Goal: Find specific page/section: Find specific page/section

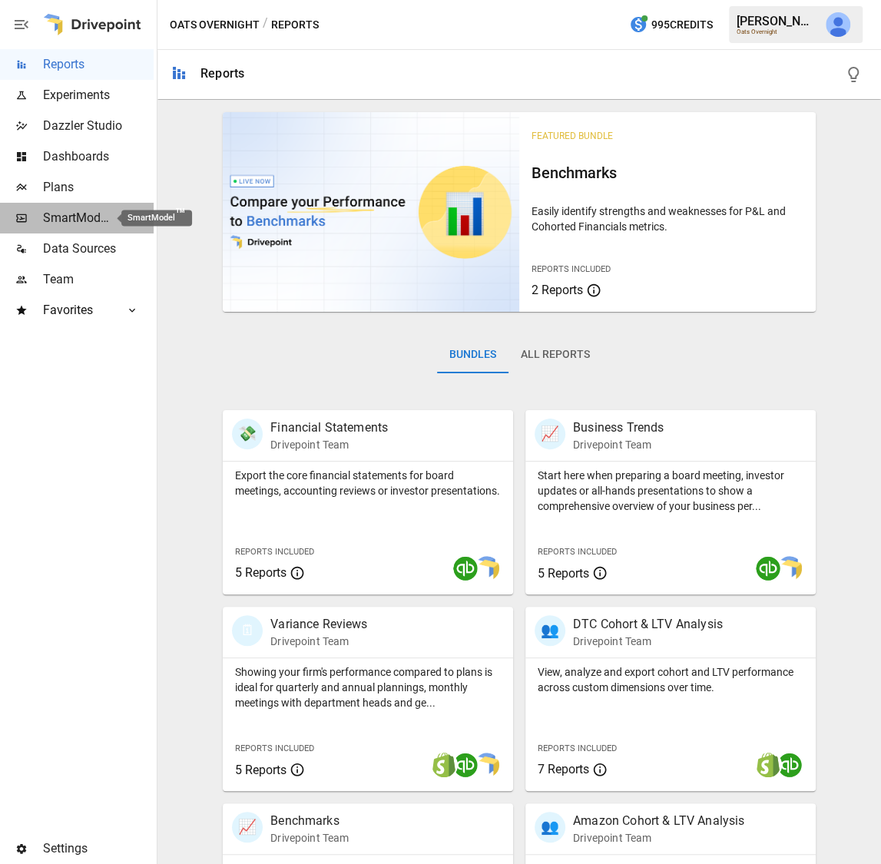
click at [71, 221] on span "SmartModel ™" at bounding box center [77, 218] width 68 height 18
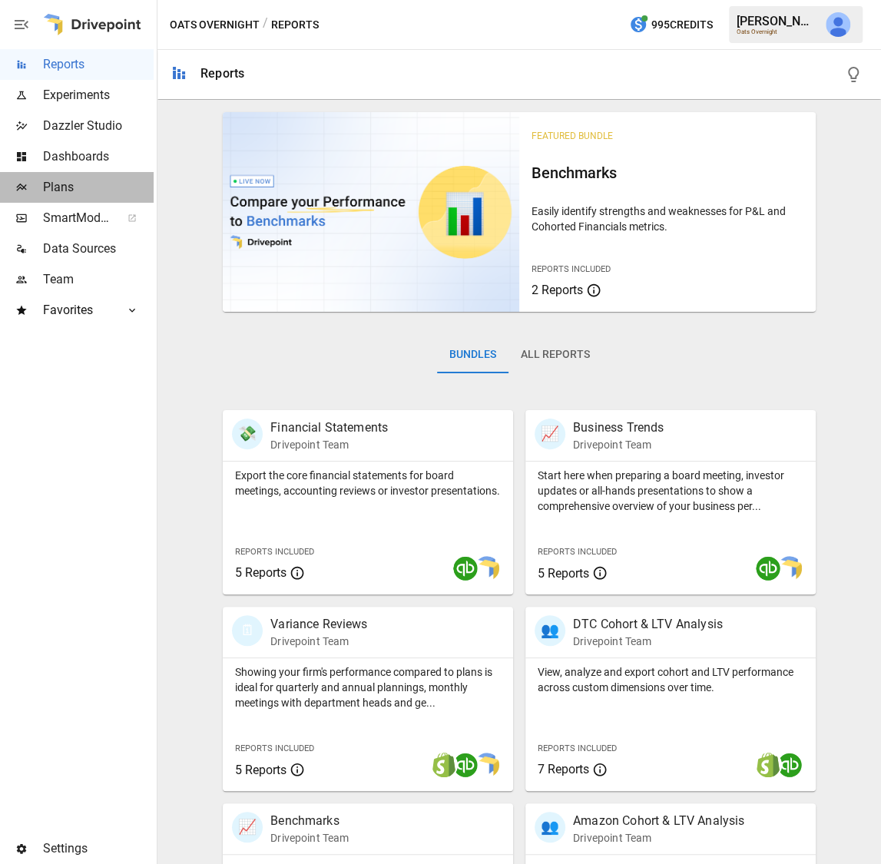
click at [87, 184] on span "Plans" at bounding box center [98, 187] width 111 height 18
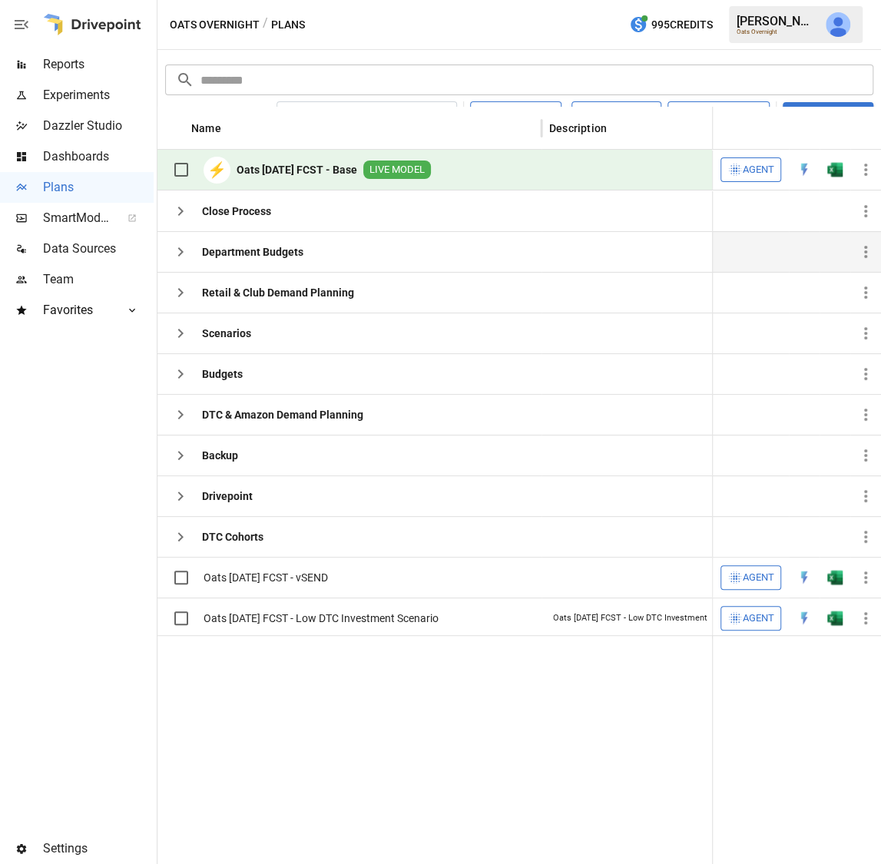
click at [187, 254] on icon "button" at bounding box center [180, 252] width 18 height 18
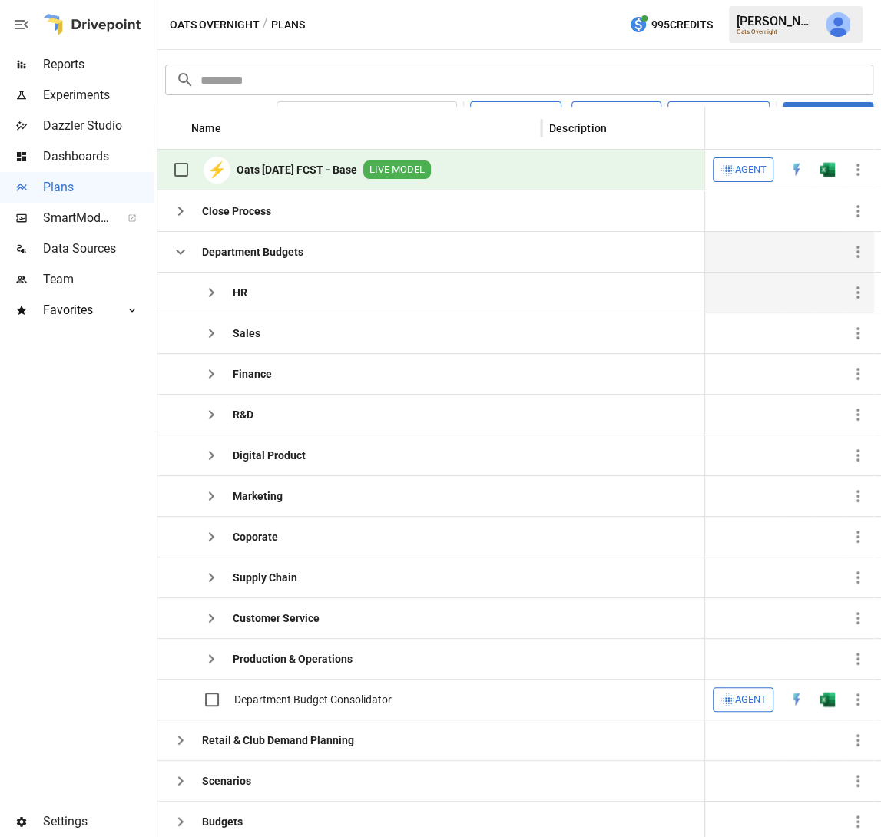
click at [210, 296] on icon "button" at bounding box center [211, 292] width 18 height 18
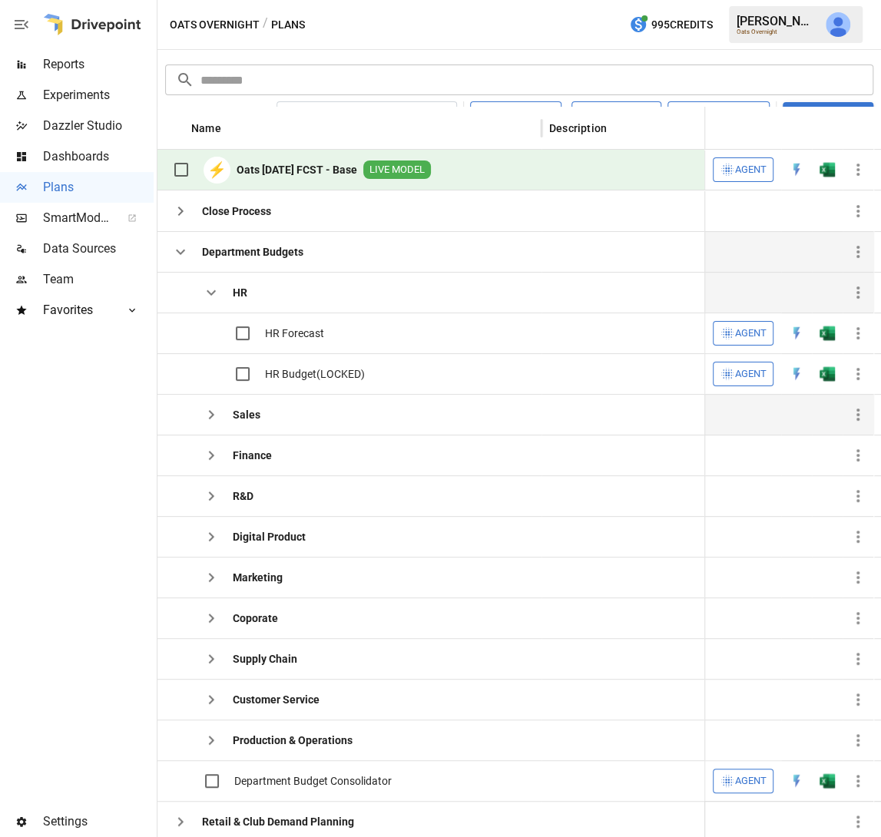
click at [203, 409] on icon "button" at bounding box center [211, 414] width 18 height 18
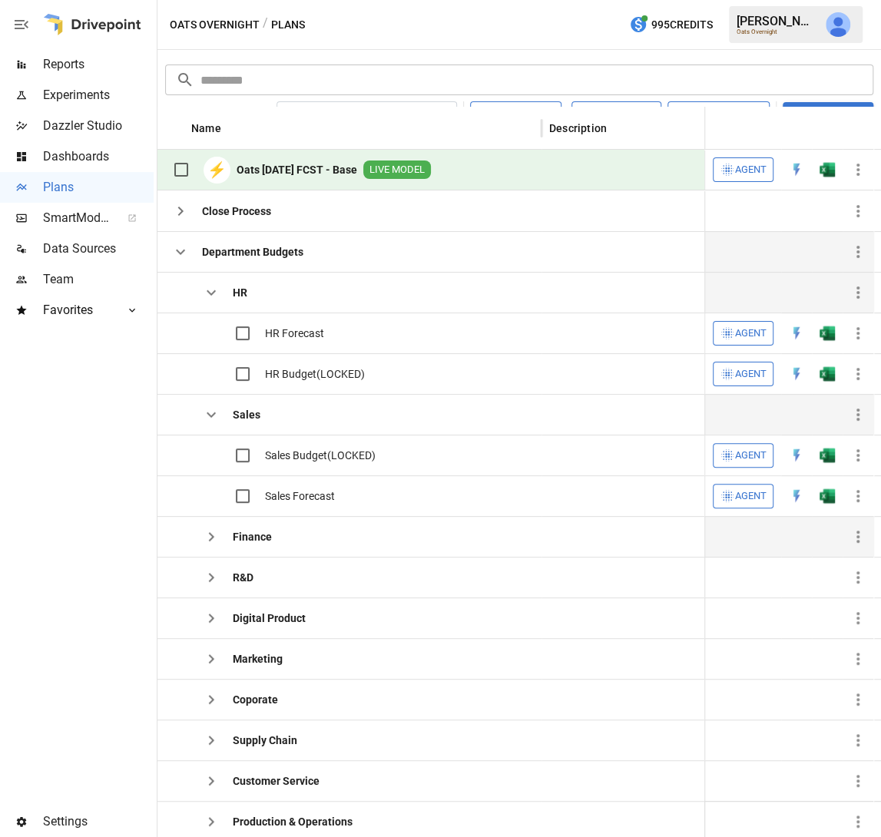
click at [203, 531] on icon "button" at bounding box center [211, 537] width 18 height 18
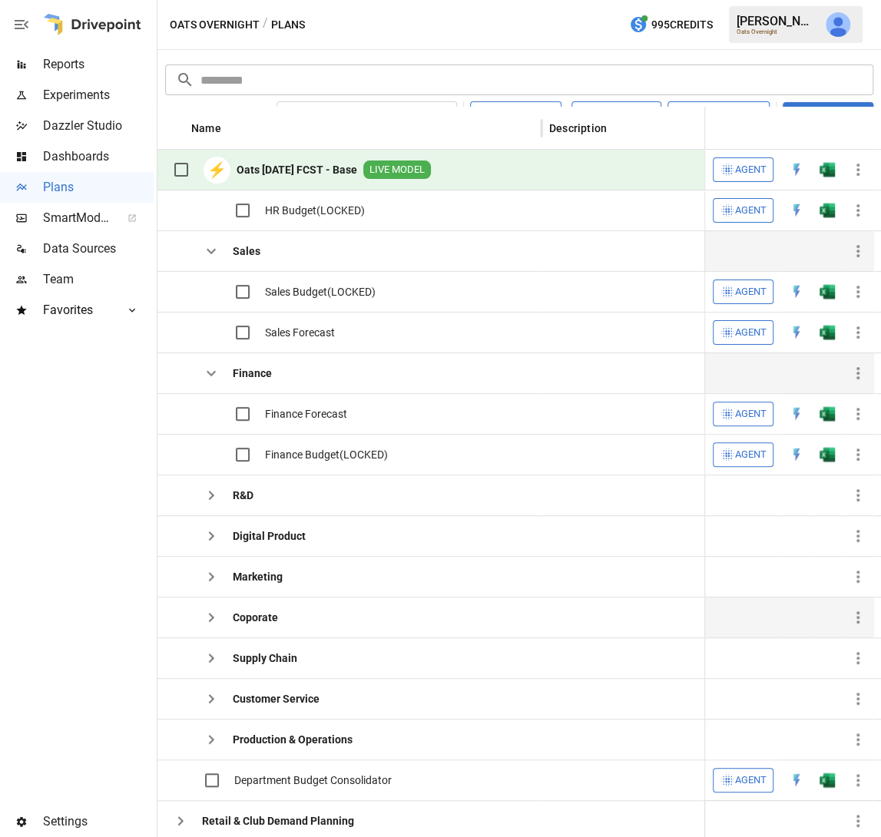
scroll to position [145, 0]
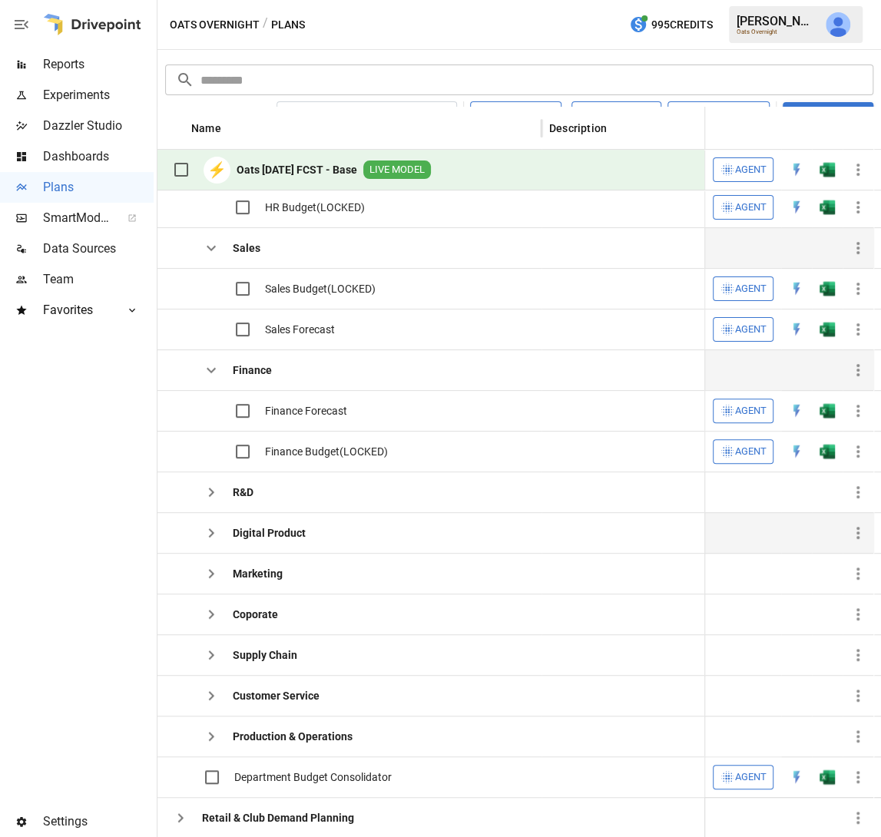
click at [217, 530] on icon "button" at bounding box center [211, 533] width 18 height 18
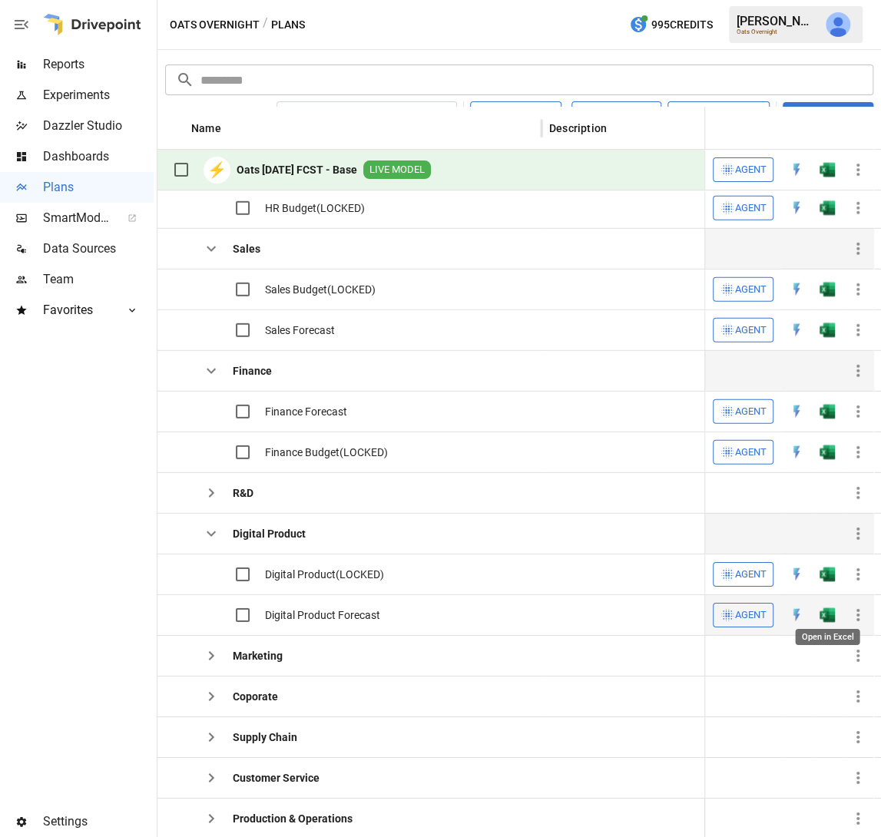
click at [826, 175] on img "Open in Excel" at bounding box center [826, 167] width 15 height 15
click at [210, 651] on icon "button" at bounding box center [211, 655] width 5 height 9
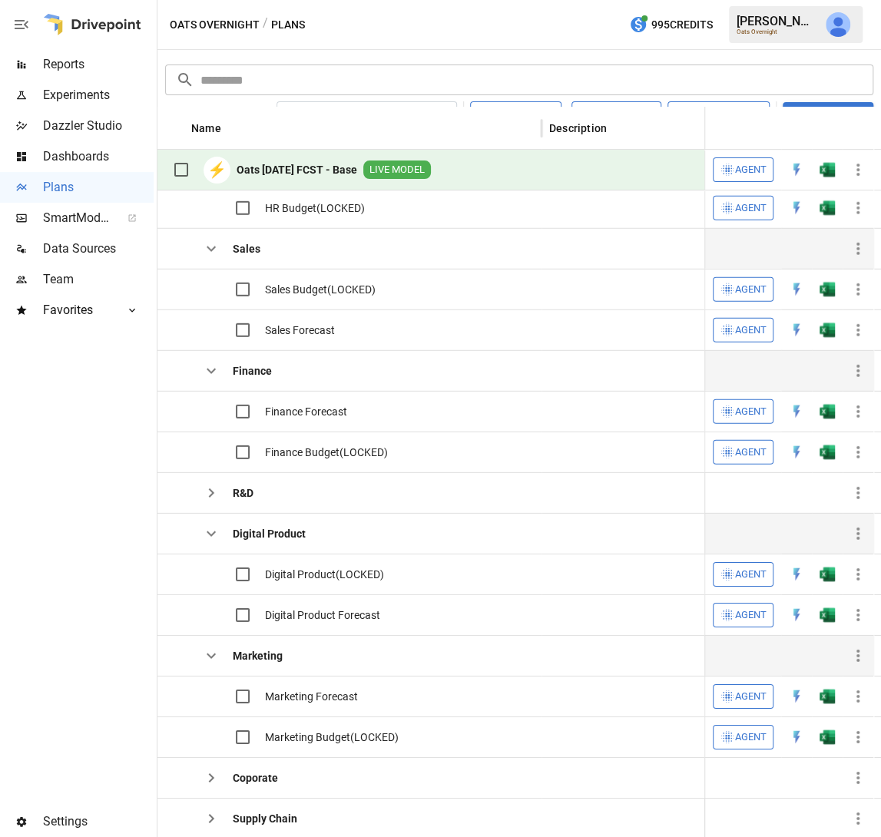
click at [210, 649] on icon "button" at bounding box center [211, 656] width 18 height 18
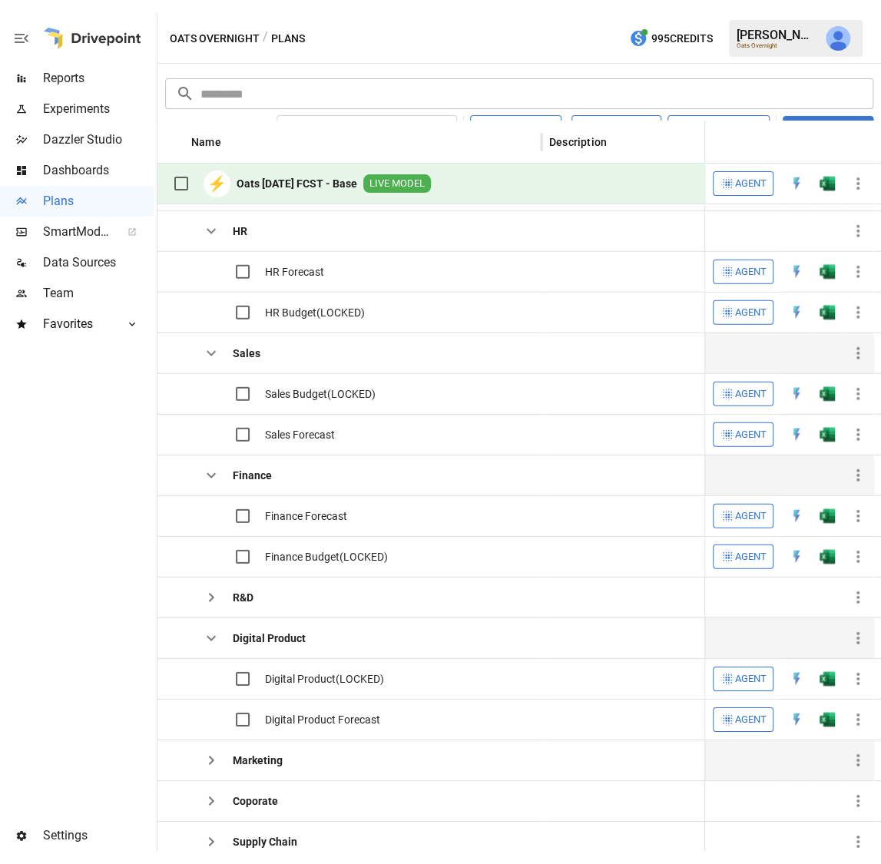
scroll to position [0, 0]
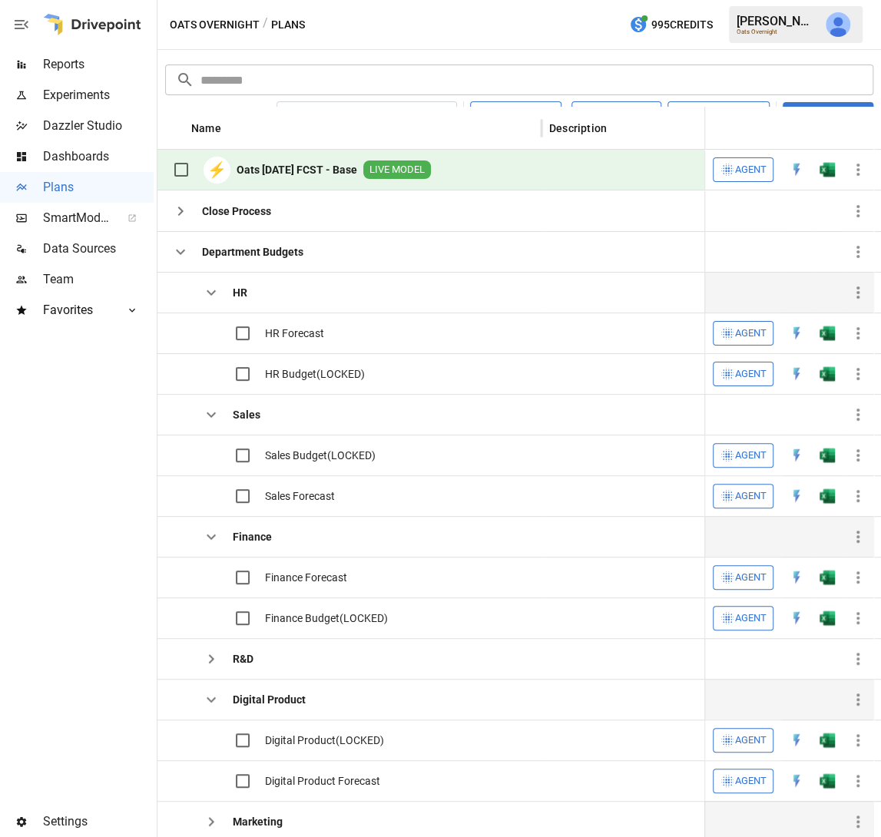
click at [207, 287] on icon "button" at bounding box center [211, 292] width 18 height 18
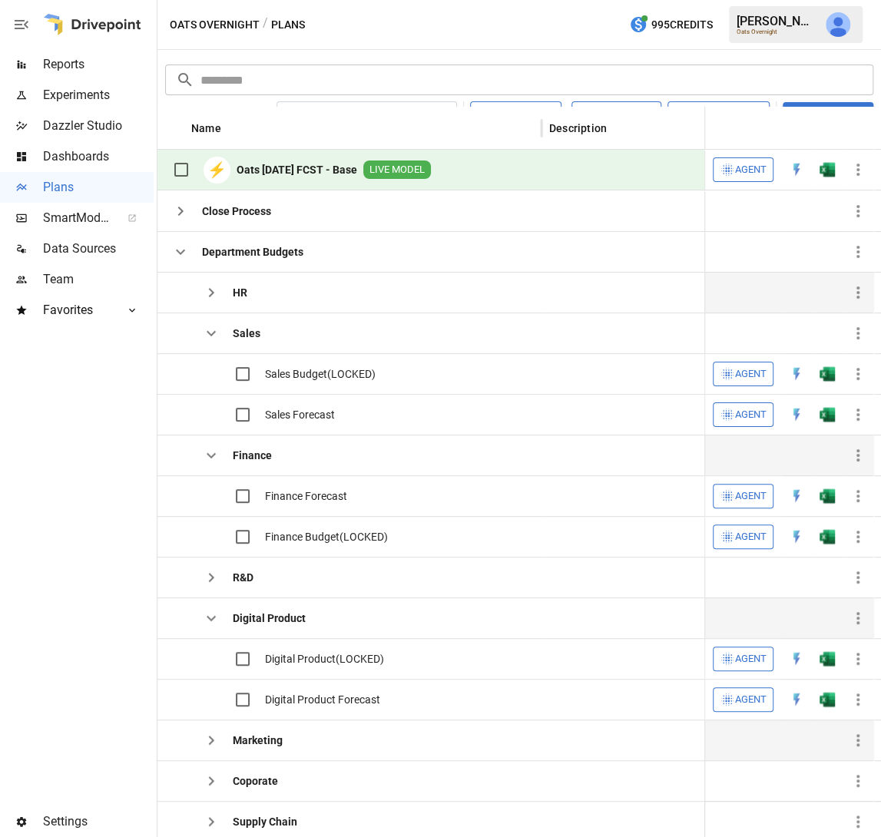
click at [210, 332] on icon "button" at bounding box center [211, 333] width 18 height 18
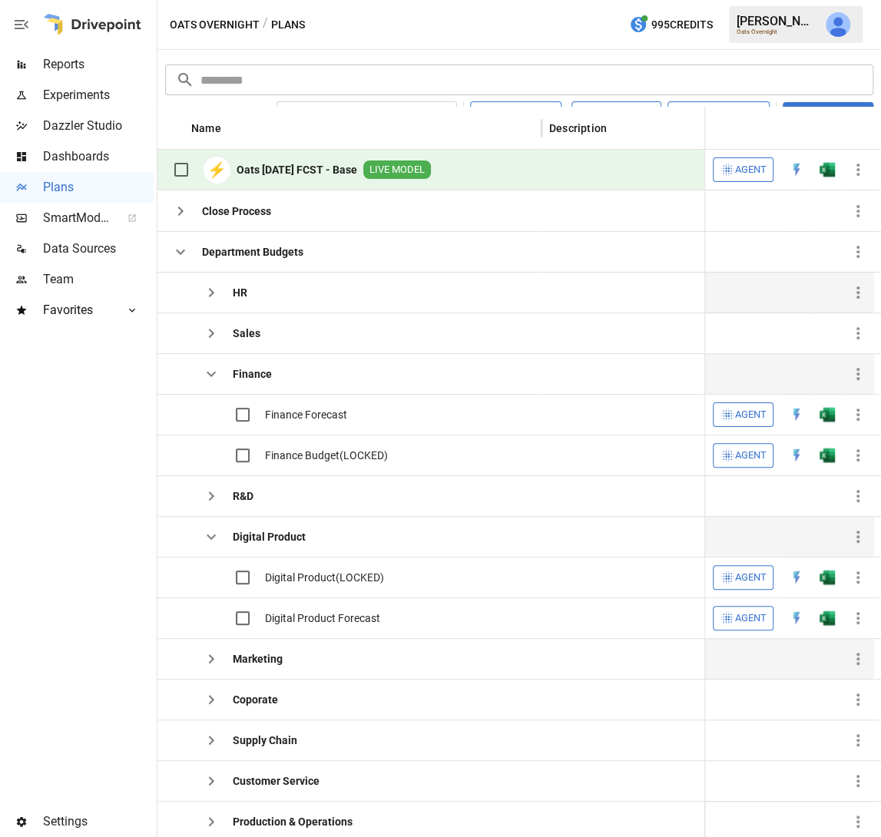
click at [211, 376] on icon "button" at bounding box center [211, 374] width 18 height 18
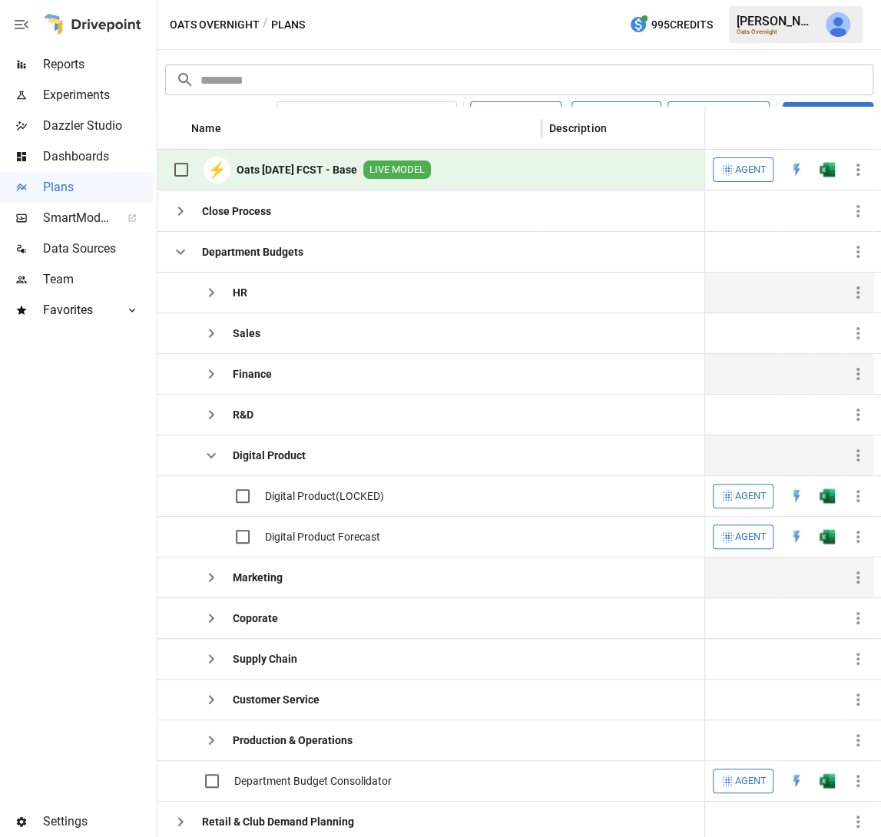
click at [208, 458] on icon "button" at bounding box center [211, 455] width 18 height 18
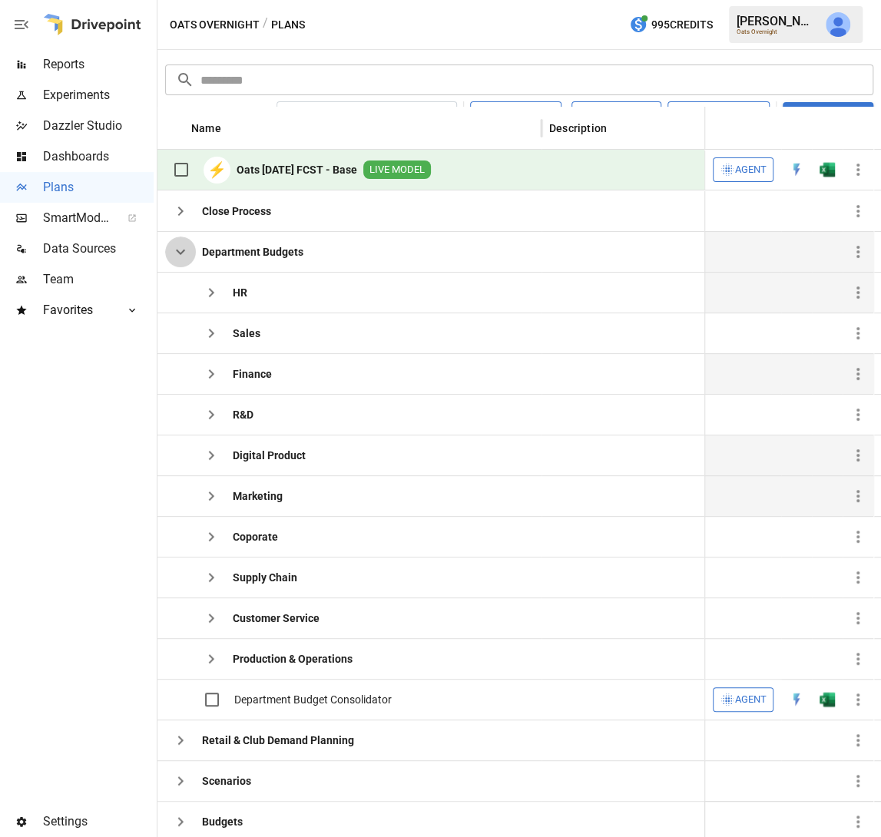
click at [180, 255] on icon "button" at bounding box center [180, 252] width 18 height 18
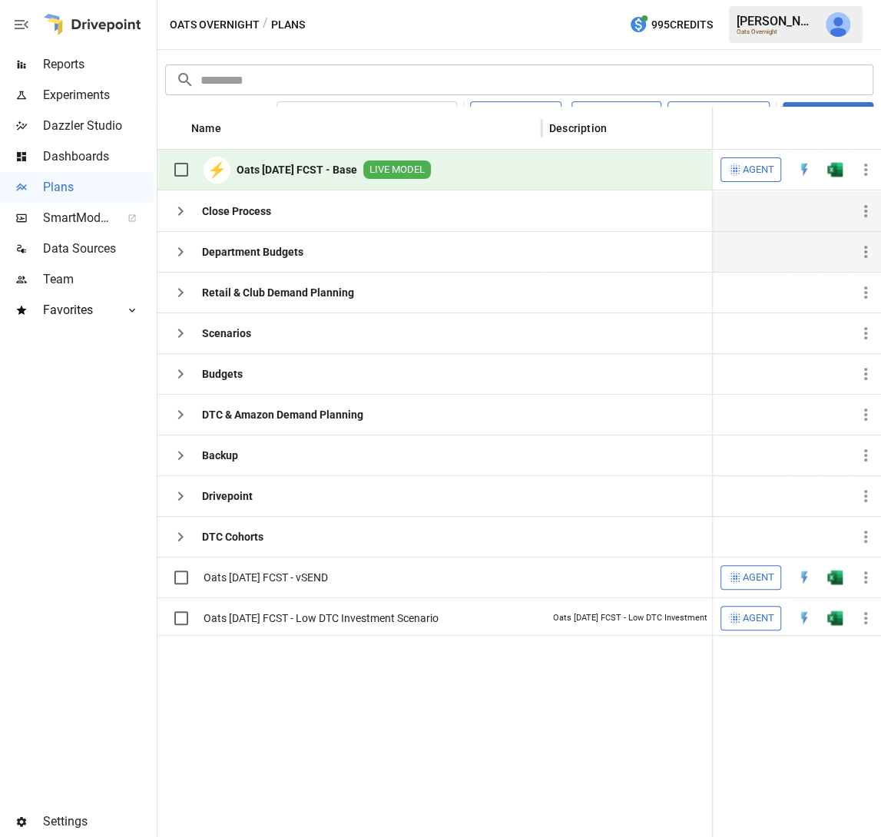
click at [180, 216] on icon "button" at bounding box center [180, 211] width 18 height 18
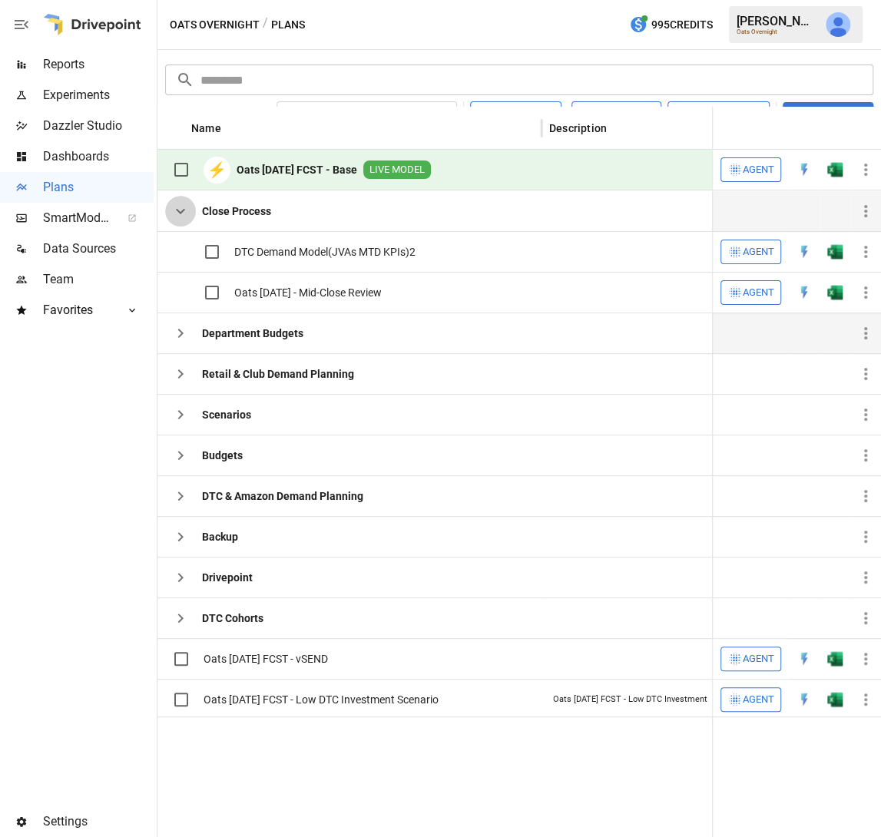
click at [180, 216] on icon "button" at bounding box center [180, 211] width 18 height 18
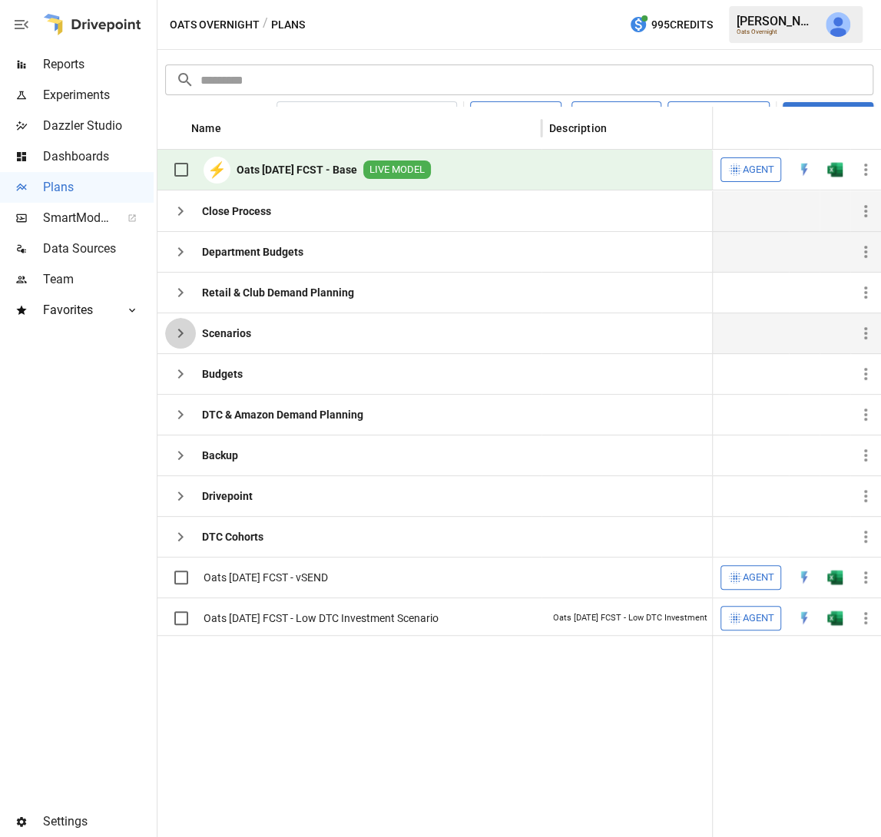
click at [184, 331] on icon "button" at bounding box center [180, 333] width 18 height 18
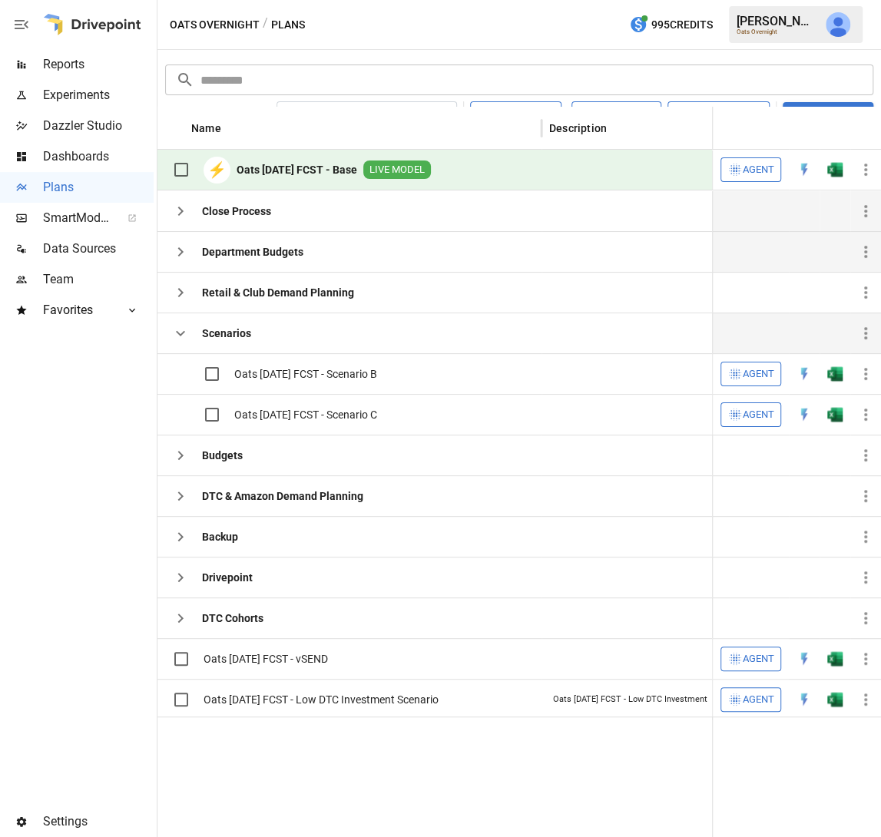
click at [181, 331] on icon "button" at bounding box center [180, 333] width 18 height 18
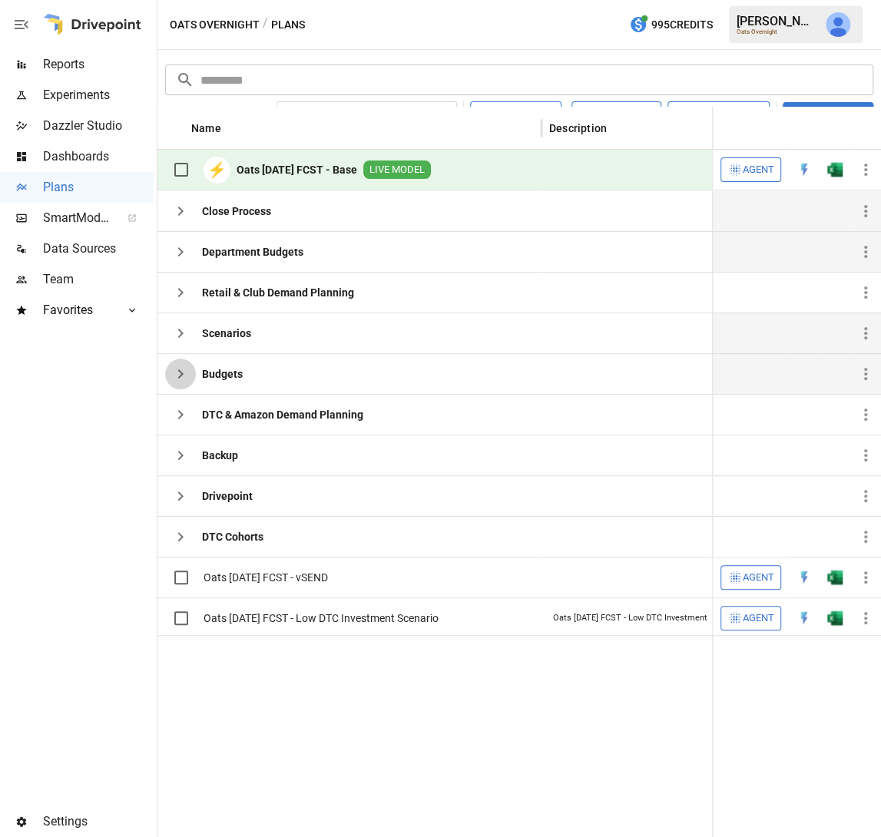
click at [184, 371] on icon "button" at bounding box center [180, 374] width 18 height 18
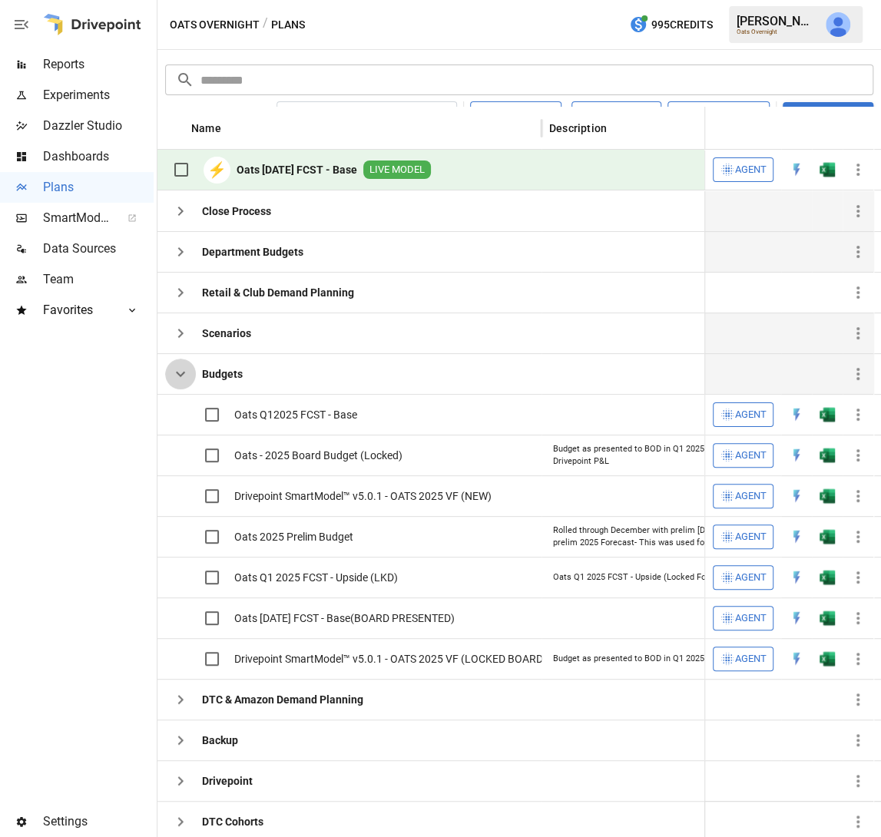
click at [184, 371] on icon "button" at bounding box center [180, 374] width 18 height 18
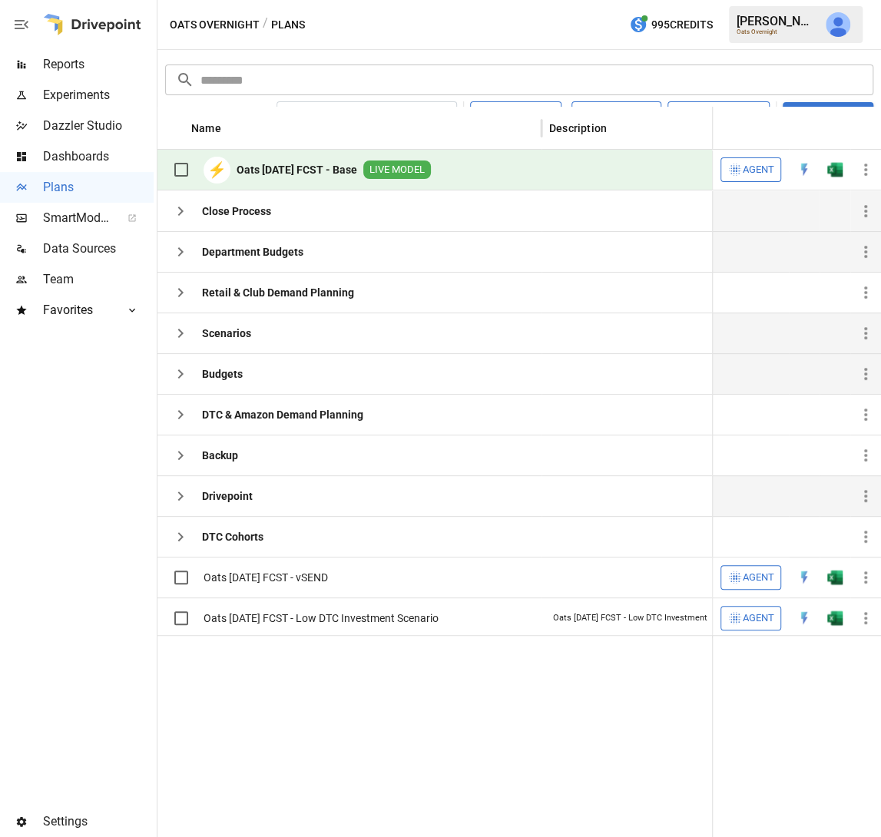
click at [174, 487] on icon "button" at bounding box center [180, 496] width 18 height 18
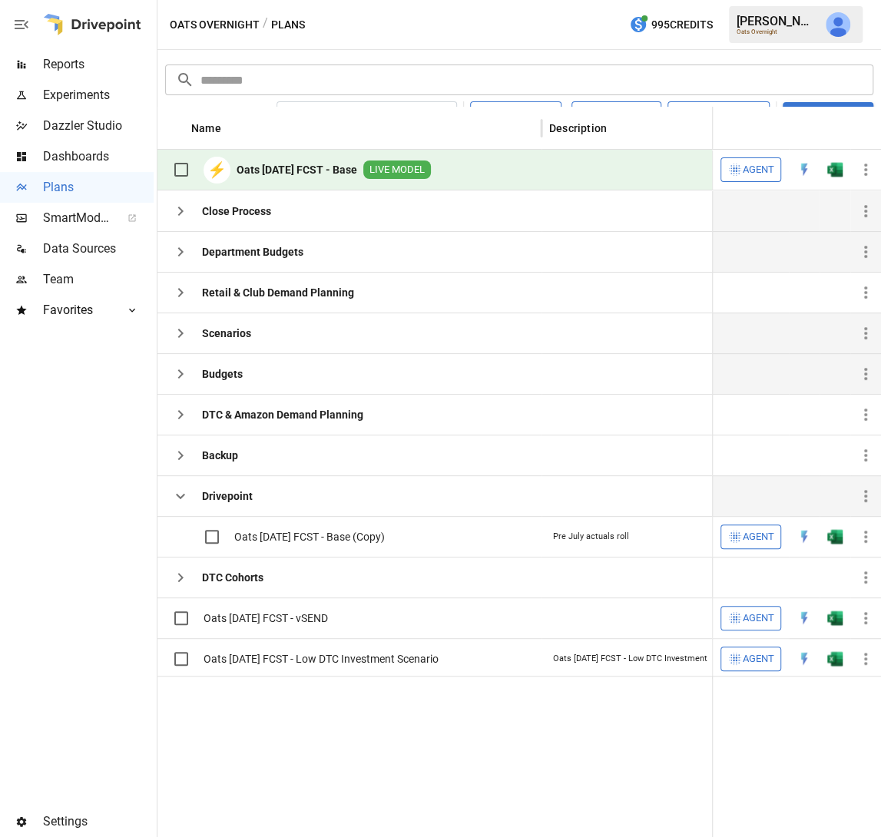
click at [176, 489] on icon "button" at bounding box center [180, 496] width 18 height 18
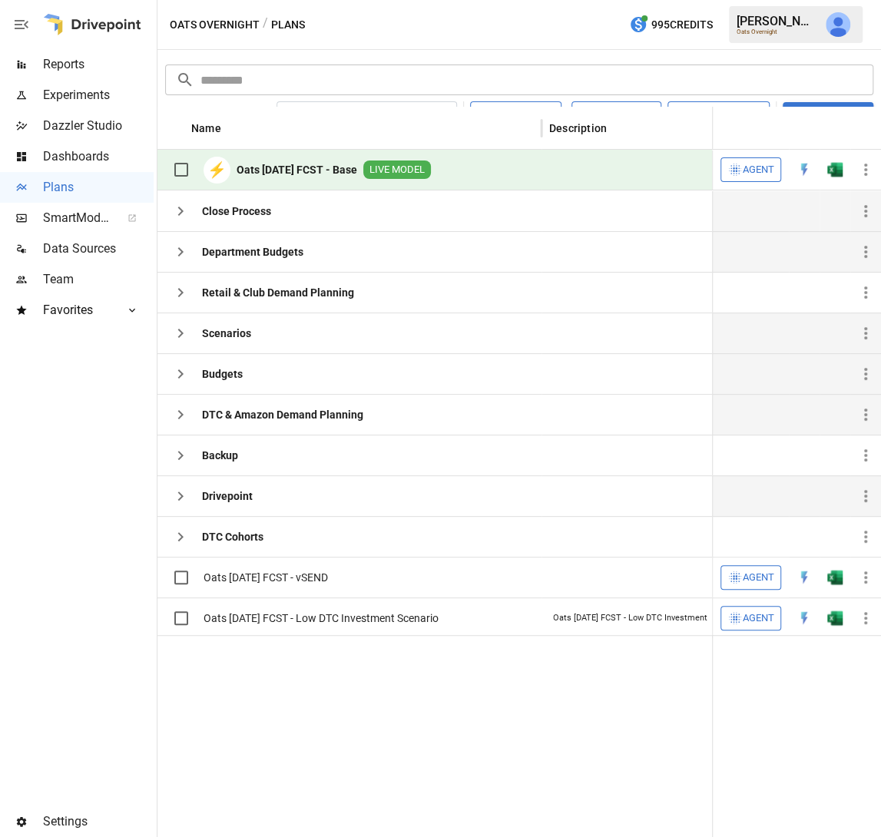
click at [177, 424] on button "button" at bounding box center [180, 414] width 31 height 31
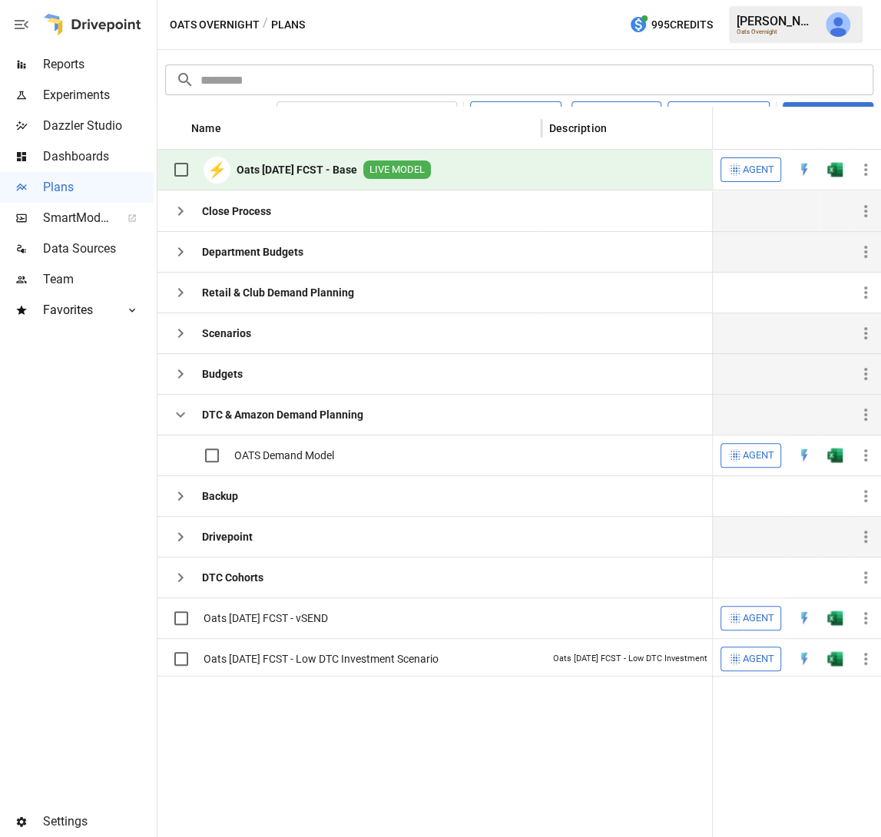
click at [182, 420] on icon "button" at bounding box center [180, 414] width 18 height 18
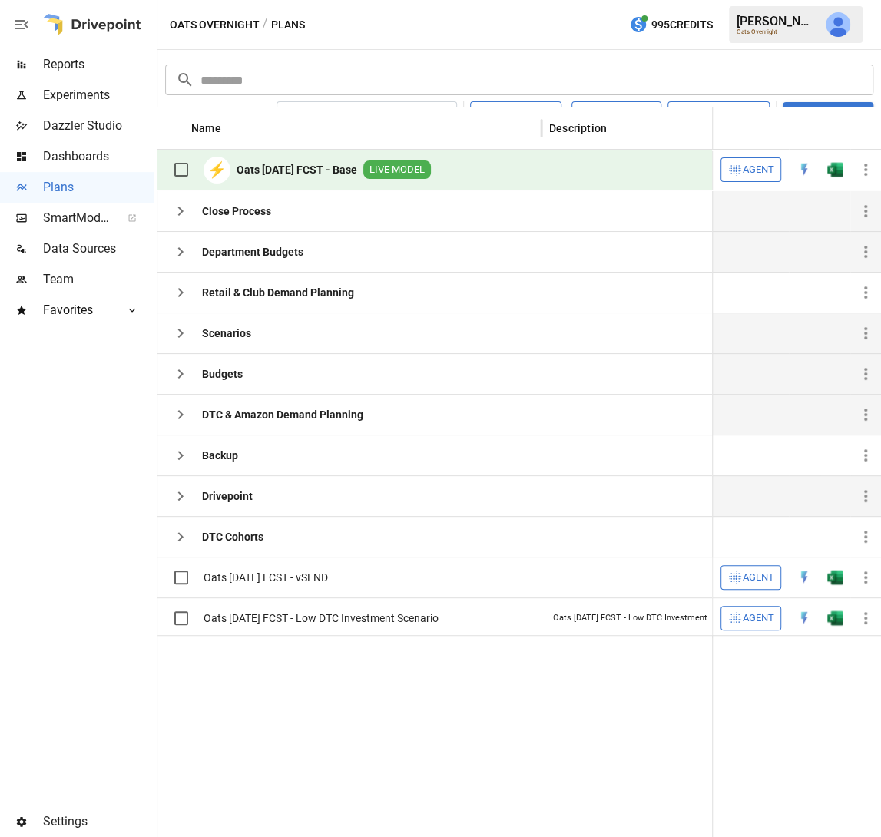
click at [180, 409] on icon "button" at bounding box center [180, 414] width 18 height 18
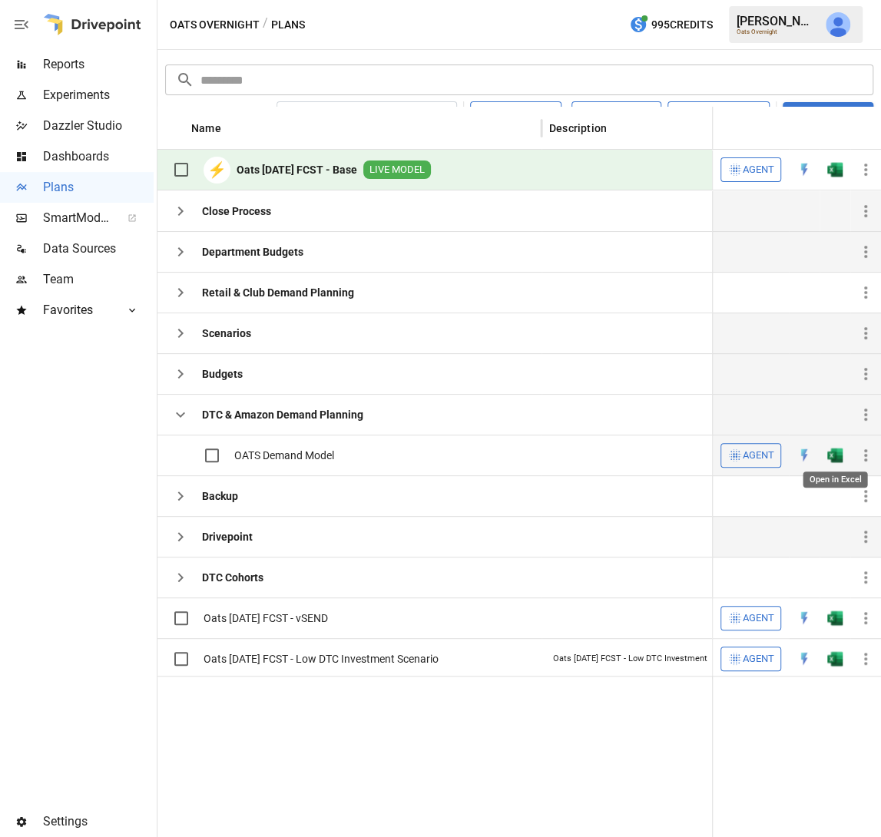
click at [841, 452] on img "Open in Excel" at bounding box center [834, 455] width 15 height 15
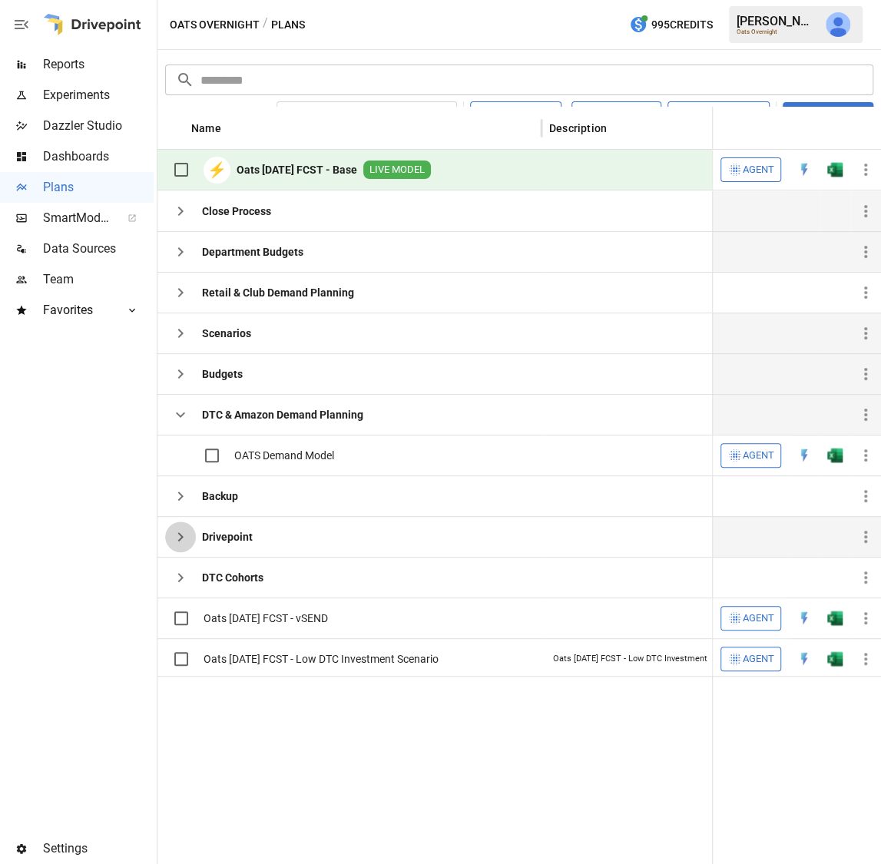
click at [182, 541] on icon "button" at bounding box center [180, 537] width 18 height 18
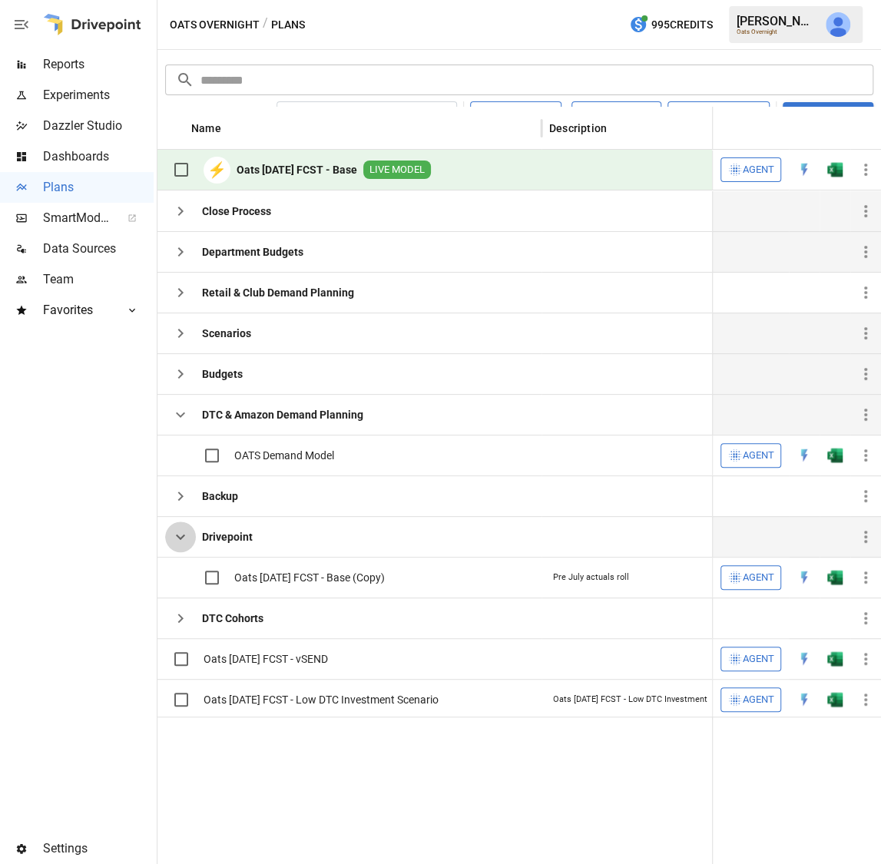
click at [182, 541] on icon "button" at bounding box center [180, 537] width 18 height 18
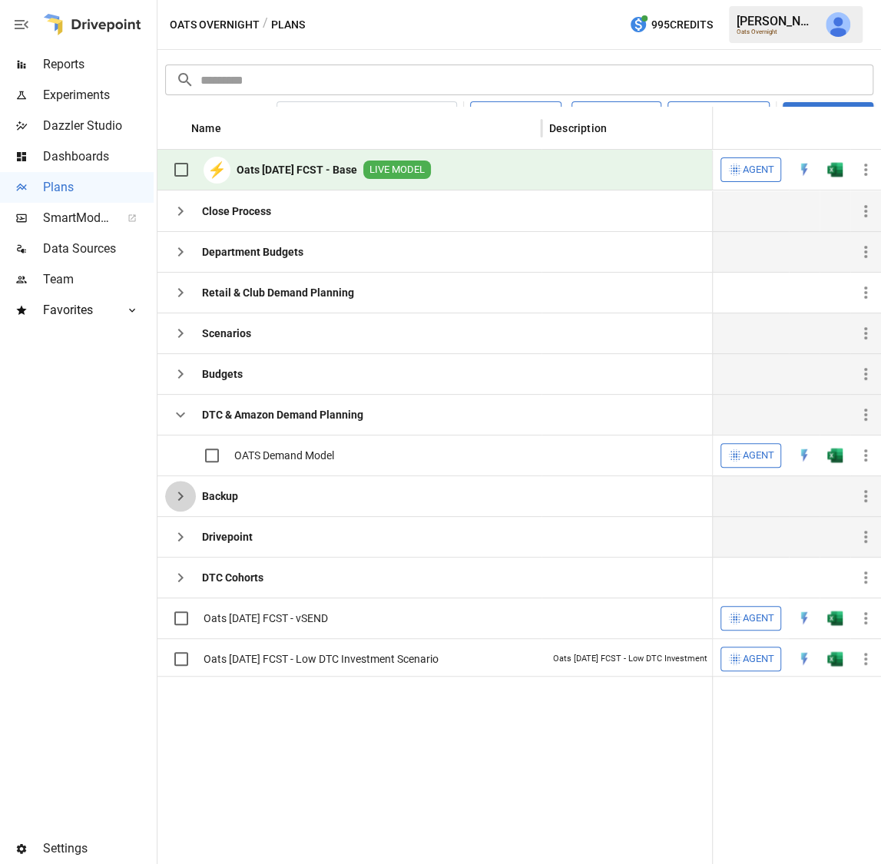
click at [181, 497] on icon "button" at bounding box center [180, 496] width 18 height 18
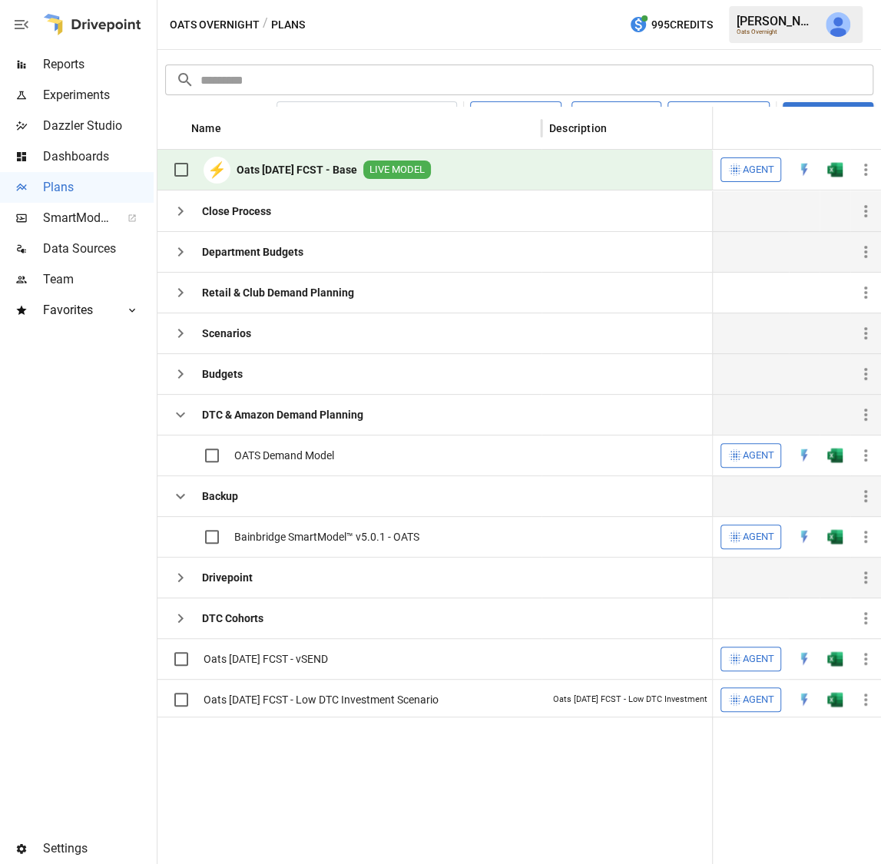
click at [181, 497] on icon "button" at bounding box center [180, 496] width 18 height 18
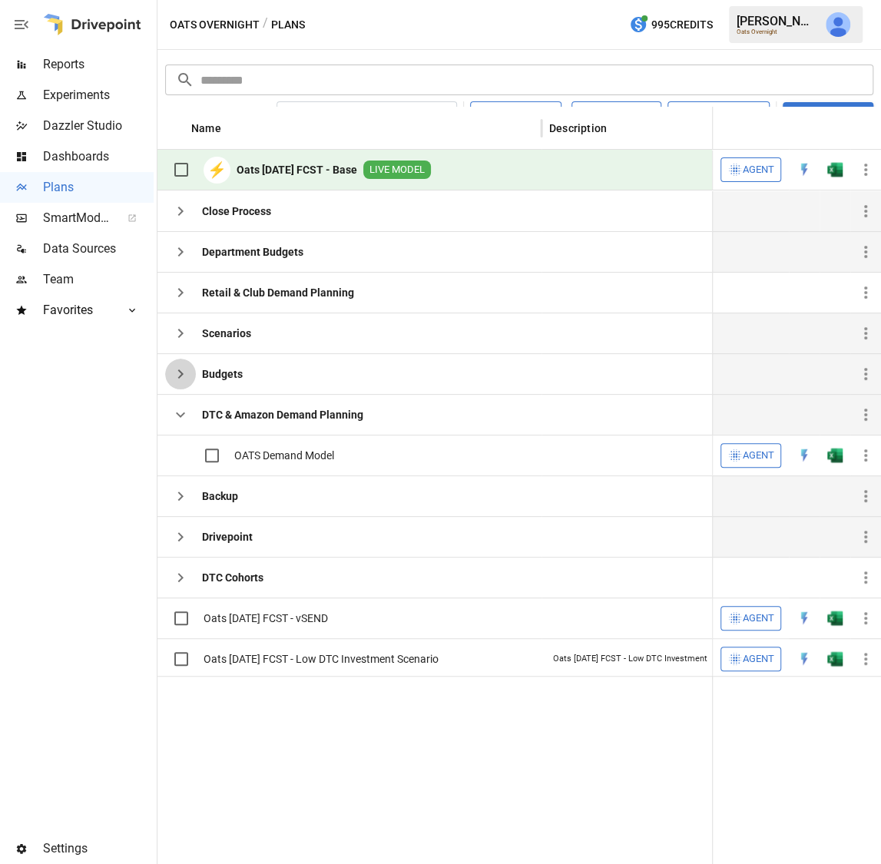
click at [177, 372] on icon "button" at bounding box center [180, 374] width 18 height 18
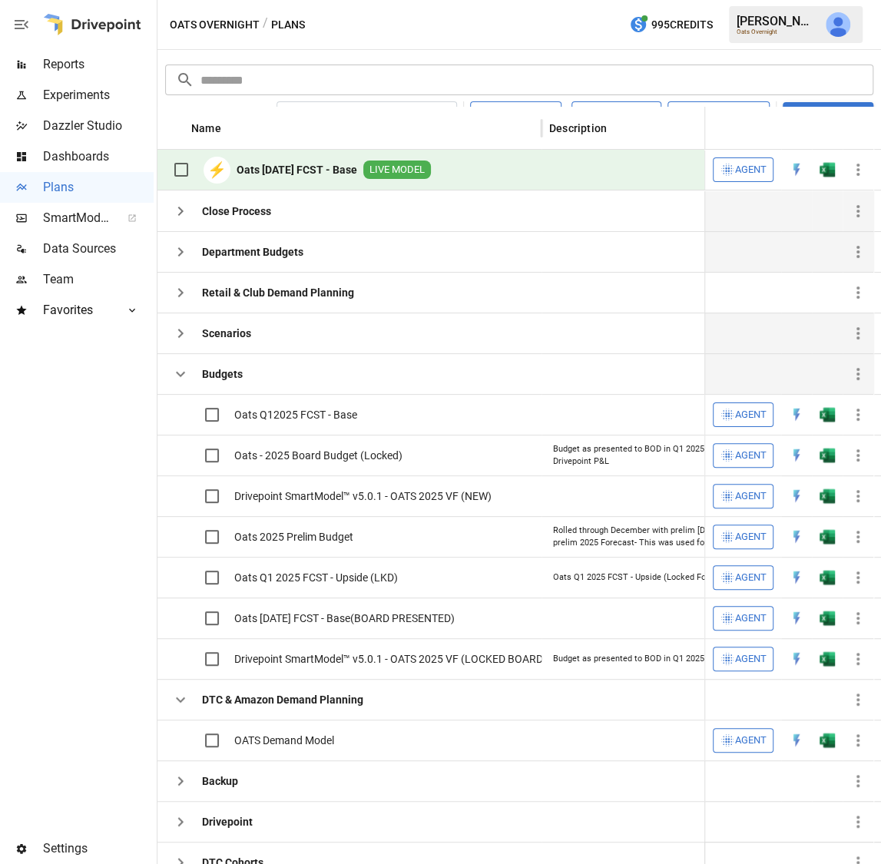
click at [177, 372] on icon "button" at bounding box center [180, 374] width 9 height 5
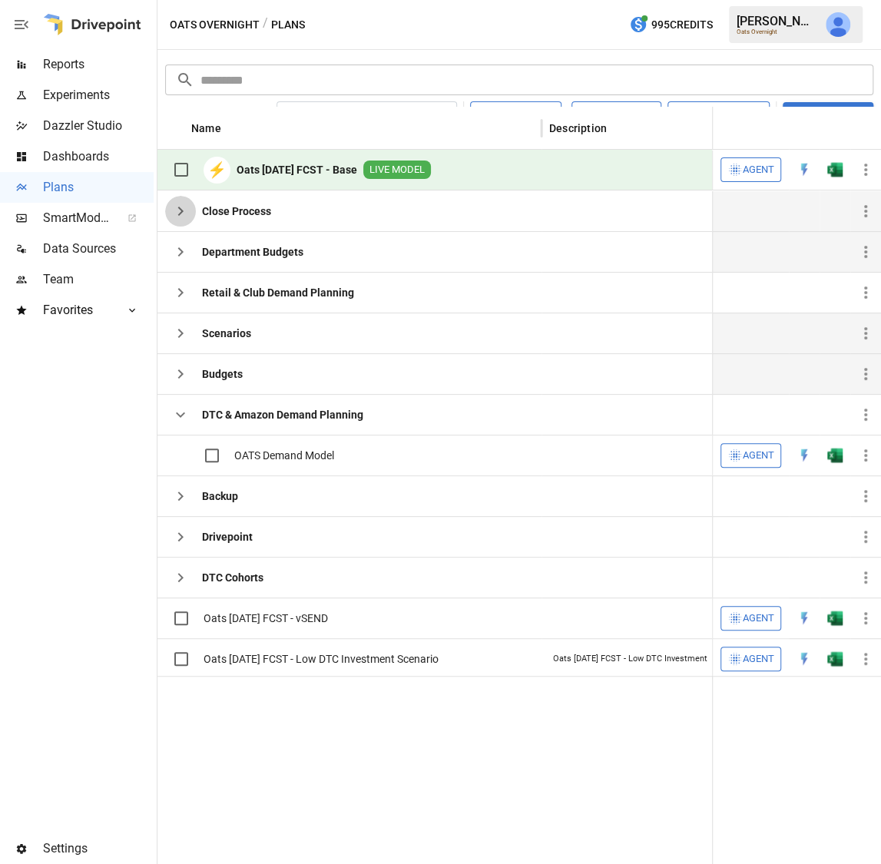
click at [179, 218] on icon "button" at bounding box center [180, 211] width 18 height 18
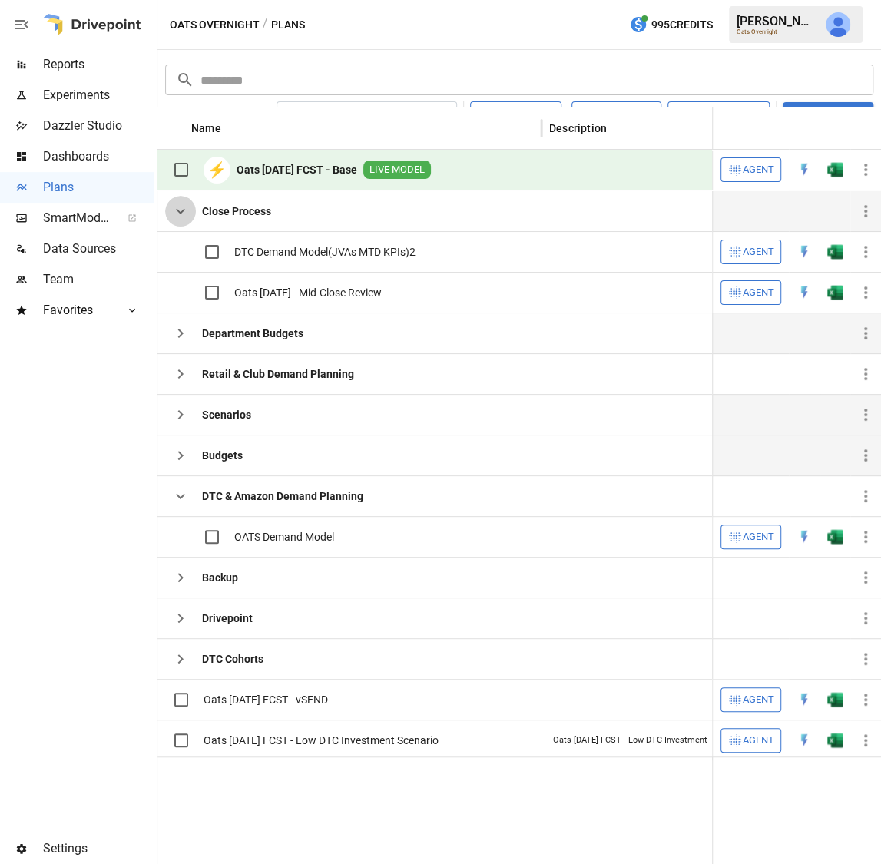
click at [179, 218] on icon "button" at bounding box center [180, 211] width 18 height 18
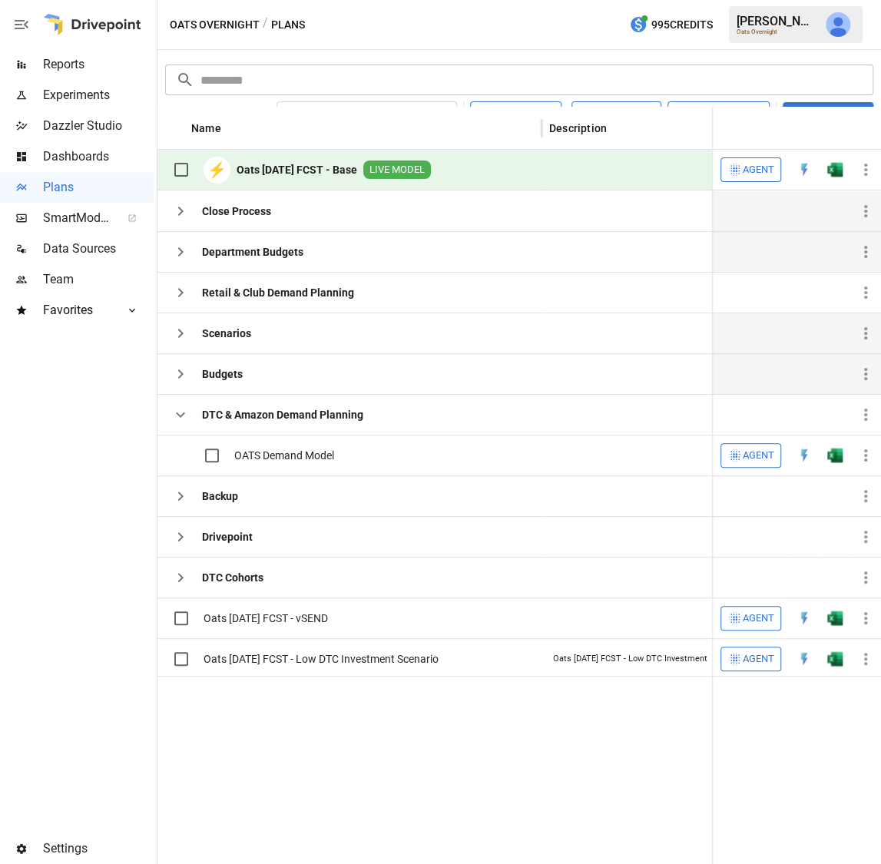
click at [184, 251] on icon "button" at bounding box center [180, 252] width 18 height 18
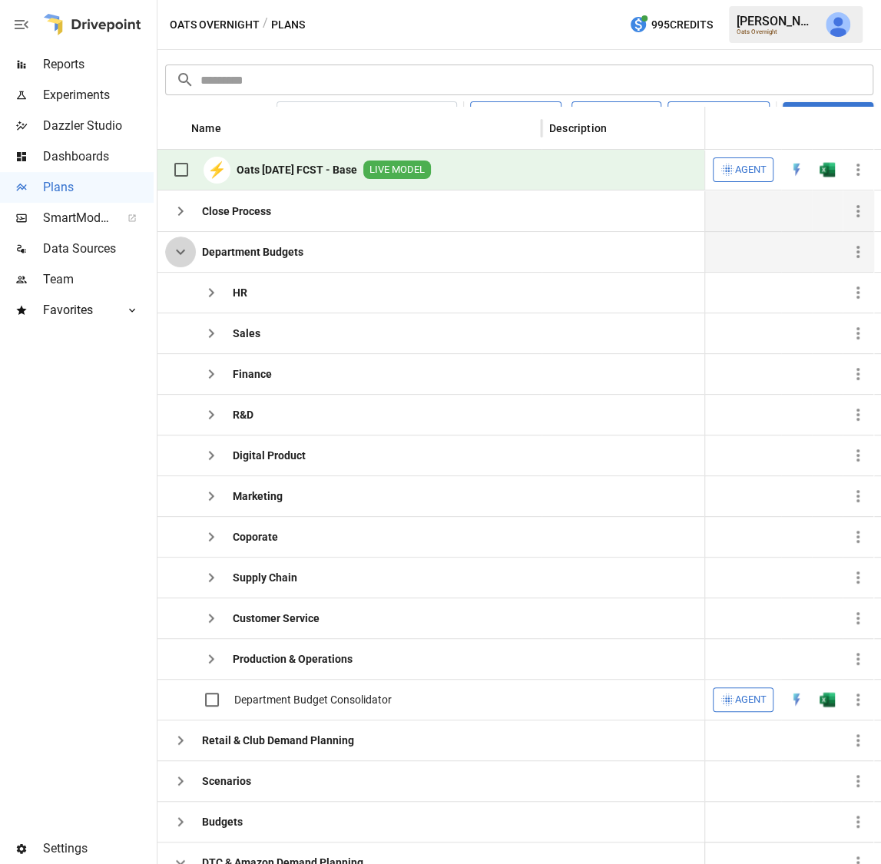
click at [184, 251] on icon "button" at bounding box center [180, 252] width 18 height 18
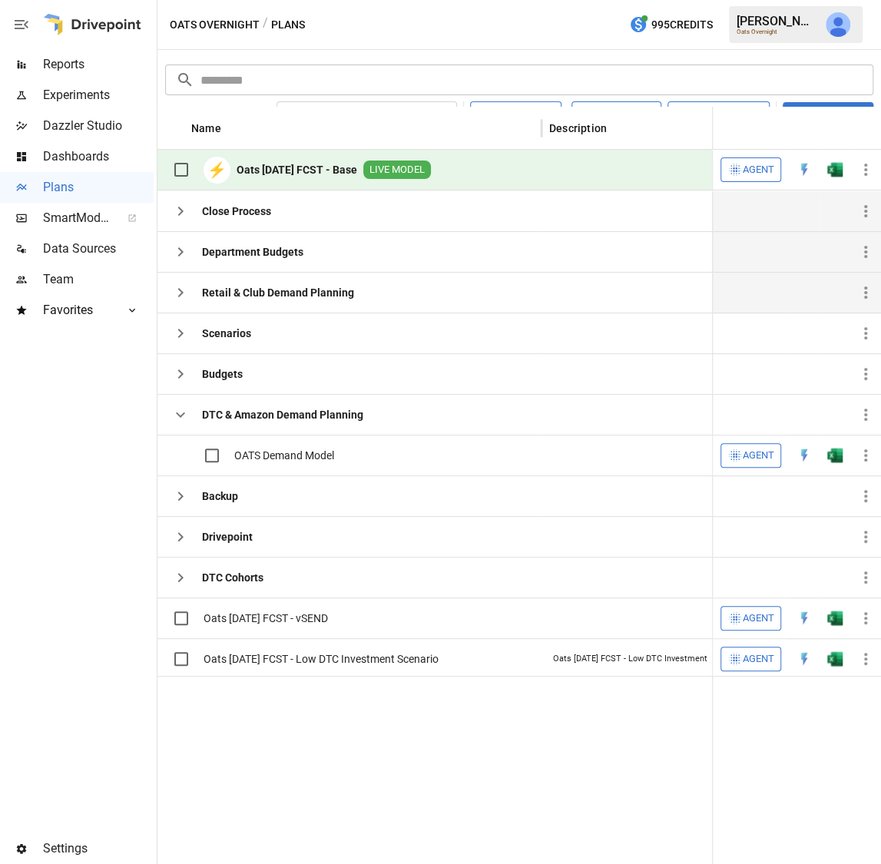
click at [188, 288] on icon "button" at bounding box center [180, 292] width 18 height 18
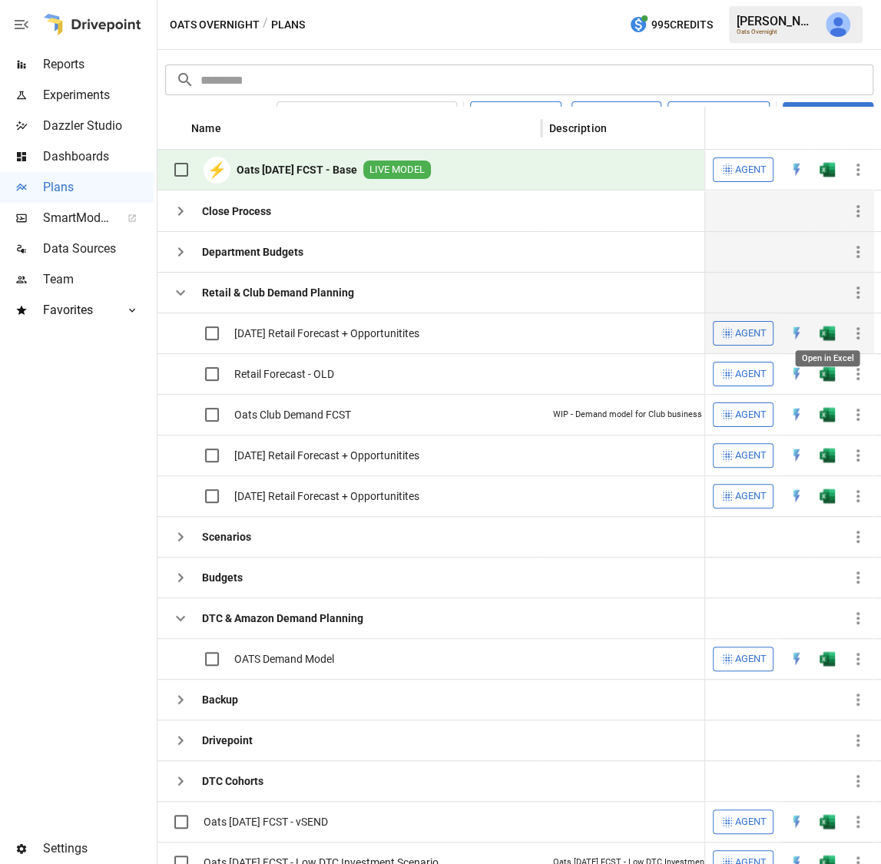
click at [826, 329] on img "Open in Excel" at bounding box center [826, 333] width 15 height 15
